Goal: Transaction & Acquisition: Book appointment/travel/reservation

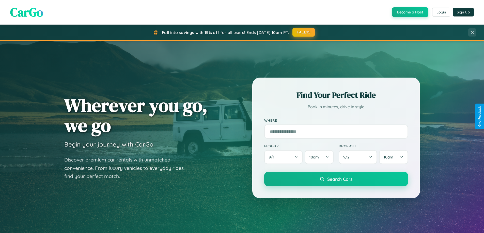
click at [304, 32] on button "FALL15" at bounding box center [303, 32] width 22 height 9
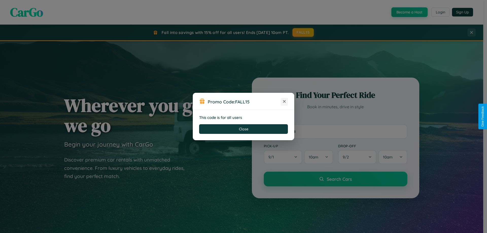
click at [285, 102] on icon at bounding box center [284, 101] width 5 height 5
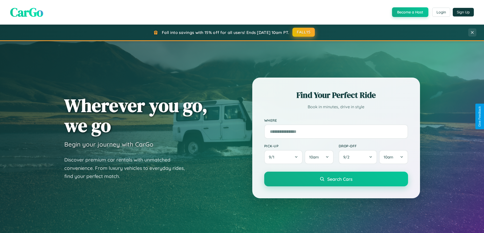
click at [304, 32] on button "FALL15" at bounding box center [303, 32] width 22 height 9
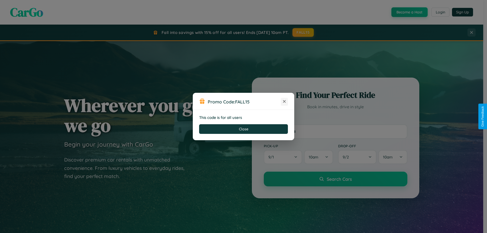
click at [285, 102] on icon at bounding box center [284, 101] width 5 height 5
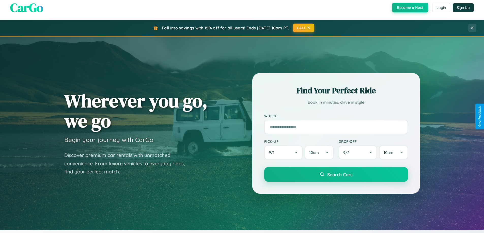
scroll to position [219, 0]
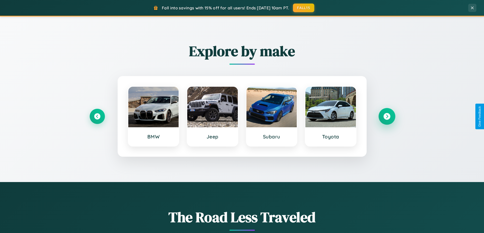
click at [386, 117] on icon at bounding box center [386, 116] width 7 height 7
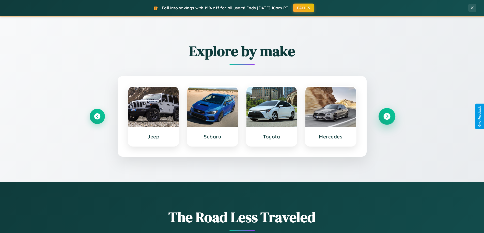
click at [386, 117] on icon at bounding box center [386, 116] width 7 height 7
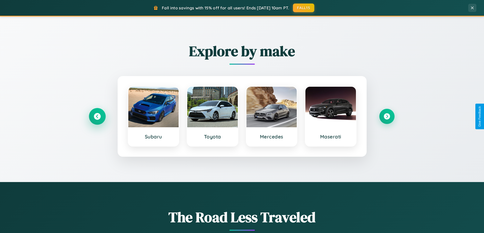
click at [97, 117] on icon at bounding box center [97, 116] width 7 height 7
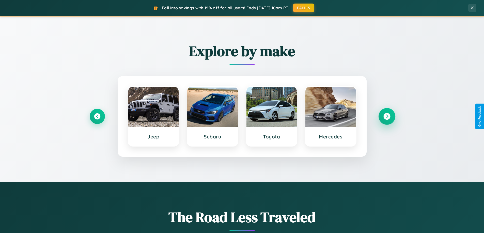
click at [386, 117] on icon at bounding box center [386, 116] width 7 height 7
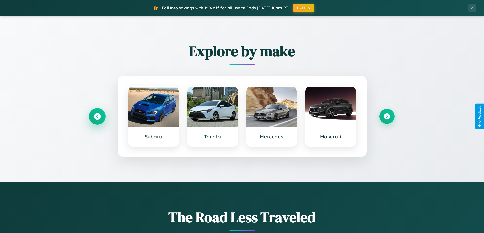
click at [97, 117] on icon at bounding box center [97, 116] width 7 height 7
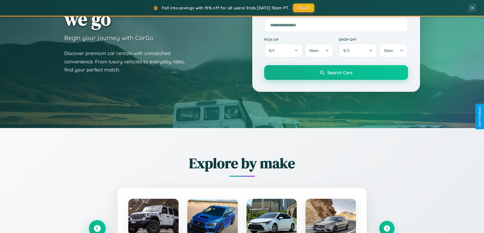
scroll to position [15, 0]
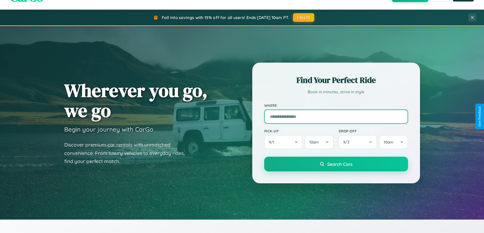
click at [336, 117] on input "text" at bounding box center [336, 117] width 144 height 14
type input "******"
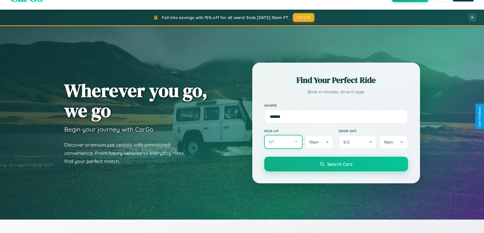
click at [283, 142] on button "9 / 1" at bounding box center [283, 142] width 39 height 14
select select "*"
select select "****"
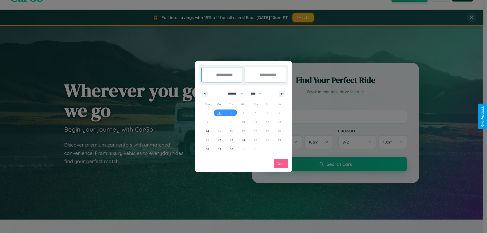
drag, startPoint x: 234, startPoint y: 94, endPoint x: 244, endPoint y: 102, distance: 13.0
click at [234, 94] on select "******* ******** ***** ***** *** **** **** ****** ********* ******* ******** **…" at bounding box center [235, 94] width 22 height 8
select select "*"
drag, startPoint x: 258, startPoint y: 94, endPoint x: 244, endPoint y: 102, distance: 16.8
click at [258, 94] on select "**** **** **** **** **** **** **** **** **** **** **** **** **** **** **** ****…" at bounding box center [255, 94] width 15 height 8
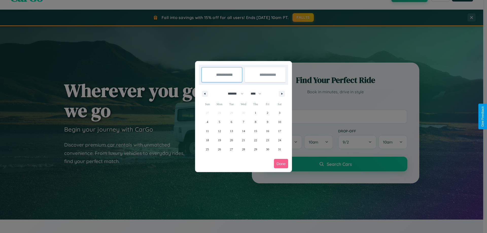
select select "****"
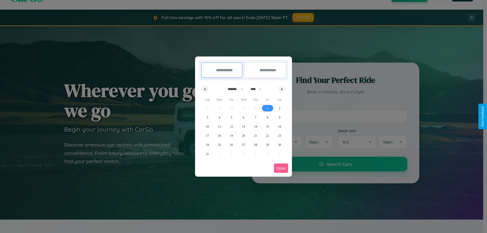
click at [268, 108] on span "1" at bounding box center [268, 108] width 2 height 9
type input "**********"
click at [231, 117] on span "5" at bounding box center [232, 117] width 2 height 9
type input "**********"
click at [281, 168] on button "Done" at bounding box center [281, 168] width 14 height 9
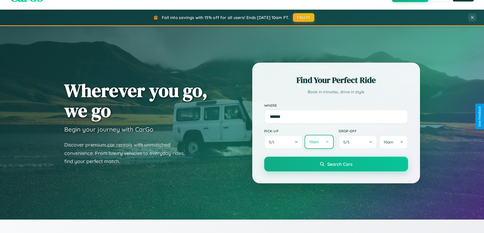
click at [319, 142] on button "10am" at bounding box center [318, 142] width 29 height 14
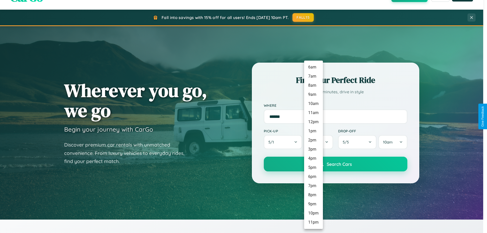
click at [313, 95] on li "9am" at bounding box center [313, 94] width 19 height 9
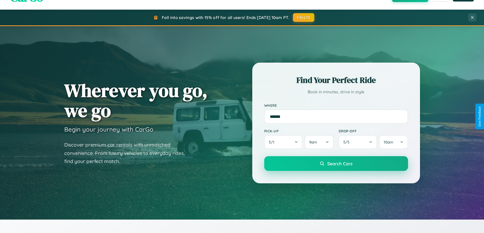
click at [336, 164] on span "Search Cars" at bounding box center [339, 164] width 25 height 6
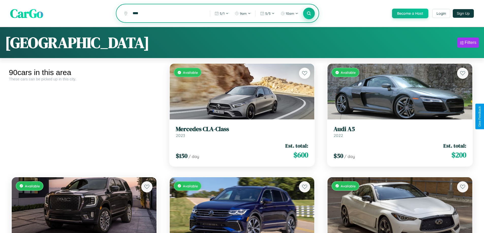
click at [308, 14] on icon at bounding box center [308, 13] width 5 height 5
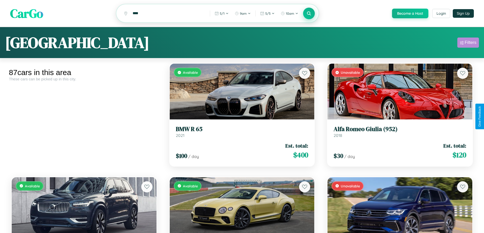
click at [468, 43] on div "Filters" at bounding box center [470, 42] width 12 height 5
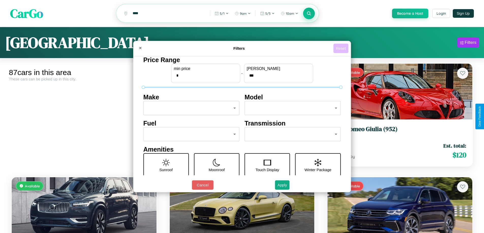
click at [341, 48] on button "Reset" at bounding box center [340, 48] width 15 height 9
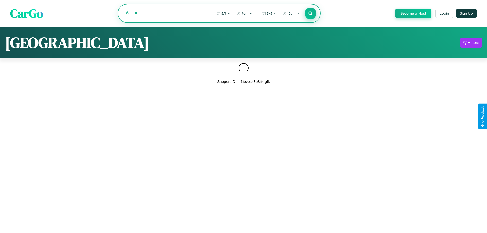
type input "*"
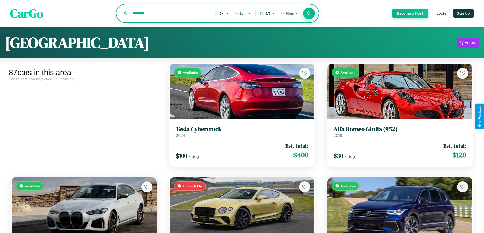
type input "********"
click at [308, 14] on icon at bounding box center [308, 13] width 5 height 5
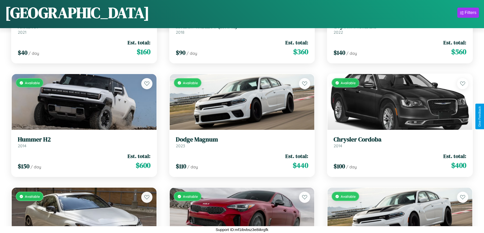
scroll to position [2572, 0]
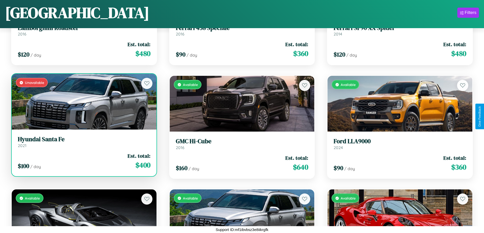
click at [83, 102] on div "Unavailable" at bounding box center [84, 102] width 145 height 56
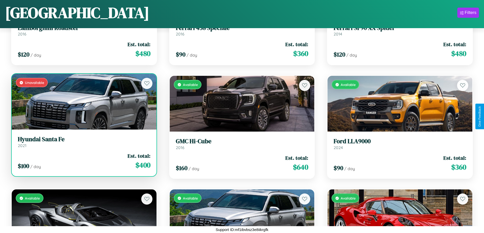
click at [83, 102] on div "Unavailable" at bounding box center [84, 102] width 145 height 56
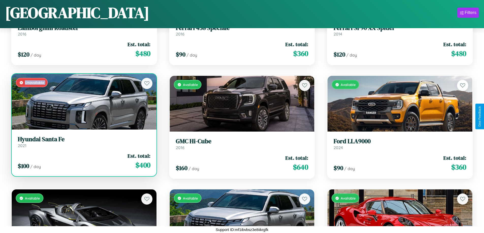
click at [83, 102] on div "Unavailable" at bounding box center [84, 102] width 145 height 56
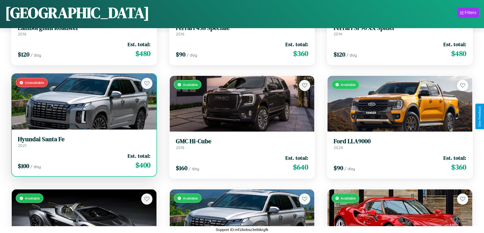
click at [83, 102] on div "Unavailable" at bounding box center [84, 102] width 145 height 56
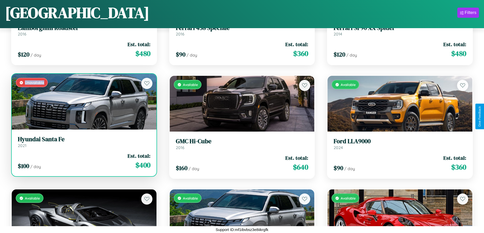
click at [83, 102] on div "Unavailable" at bounding box center [84, 102] width 145 height 56
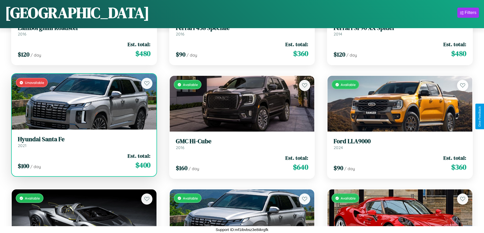
click at [83, 142] on h3 "Hyundai Santa Fe" at bounding box center [84, 139] width 132 height 7
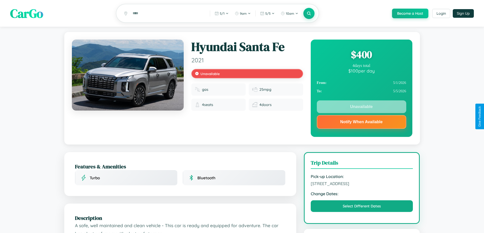
scroll to position [298, 0]
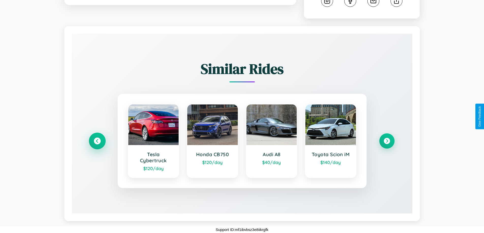
click at [97, 141] on icon at bounding box center [97, 141] width 7 height 7
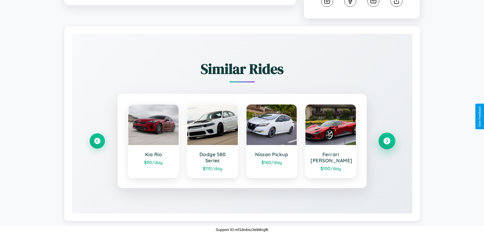
click at [386, 141] on icon at bounding box center [386, 141] width 7 height 7
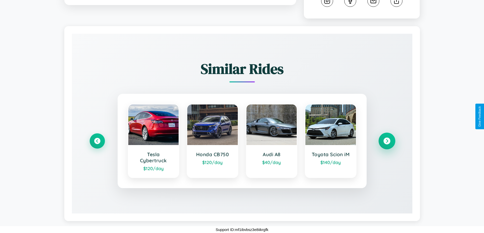
click at [386, 141] on icon at bounding box center [386, 141] width 7 height 7
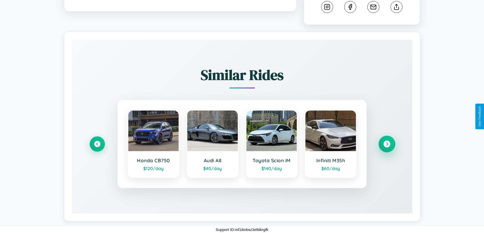
scroll to position [292, 0]
